Goal: Task Accomplishment & Management: Manage account settings

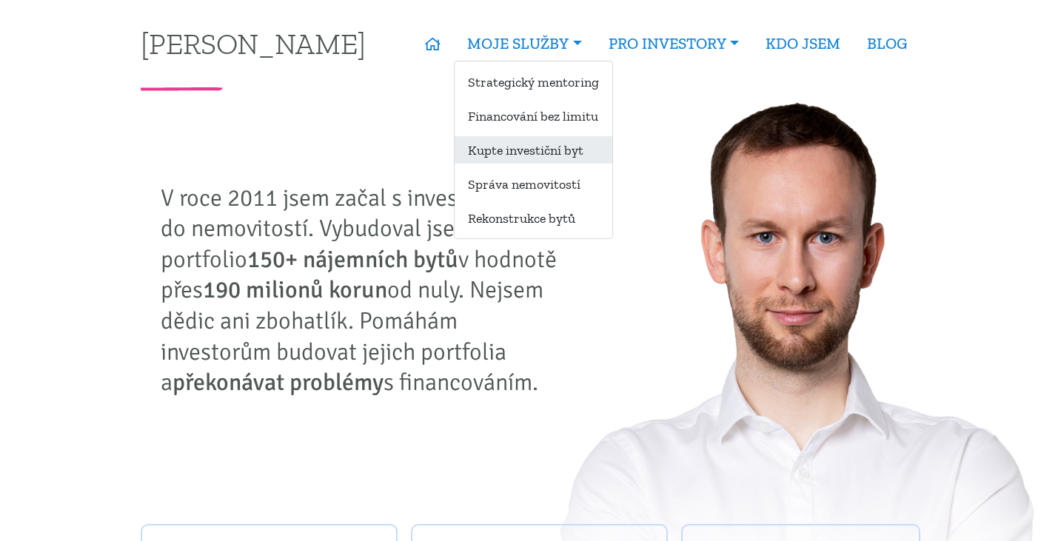
click at [527, 144] on link "Kupte investiční byt" at bounding box center [534, 149] width 158 height 27
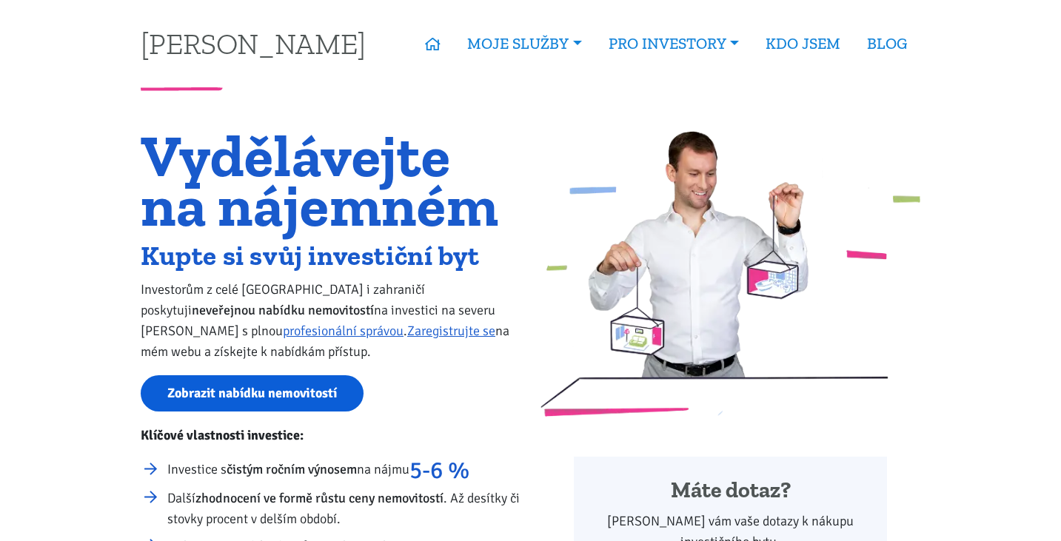
click at [327, 392] on link "Zobrazit nabídku nemovitostí" at bounding box center [252, 394] width 223 height 36
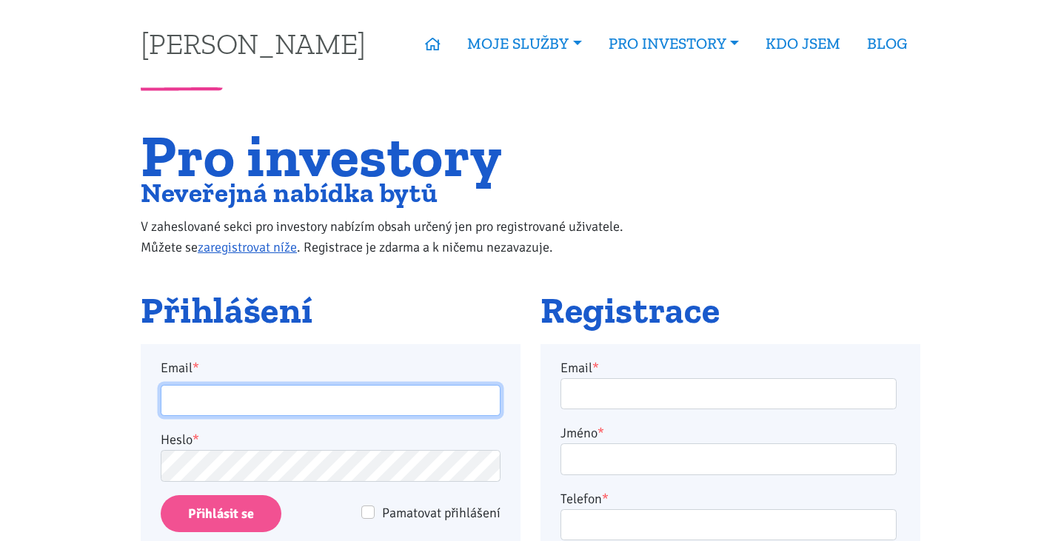
type input "burdych.t@gmail.com"
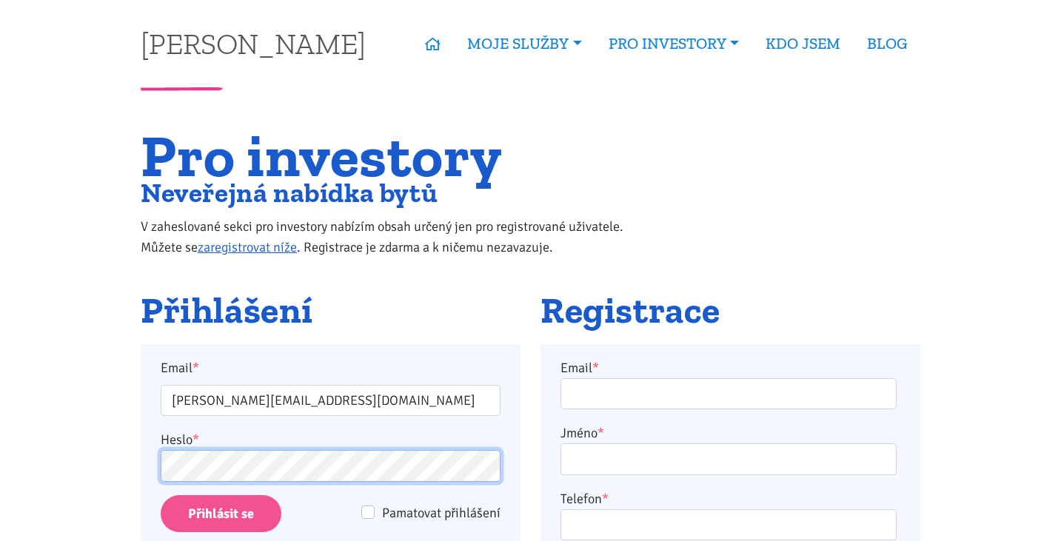
click at [221, 513] on input "Přihlásit se" at bounding box center [221, 515] width 121 height 38
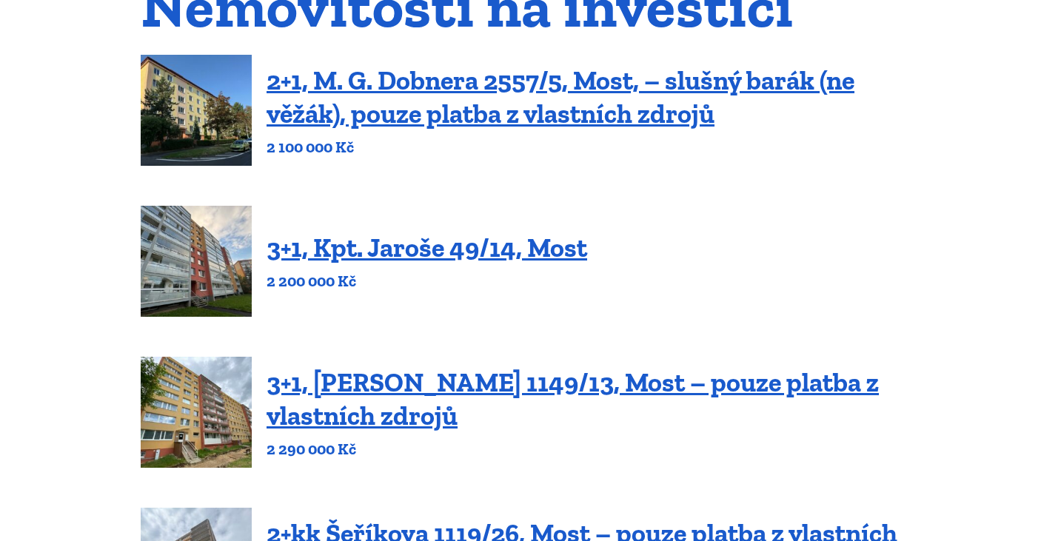
scroll to position [198, 0]
